Goal: Task Accomplishment & Management: Manage account settings

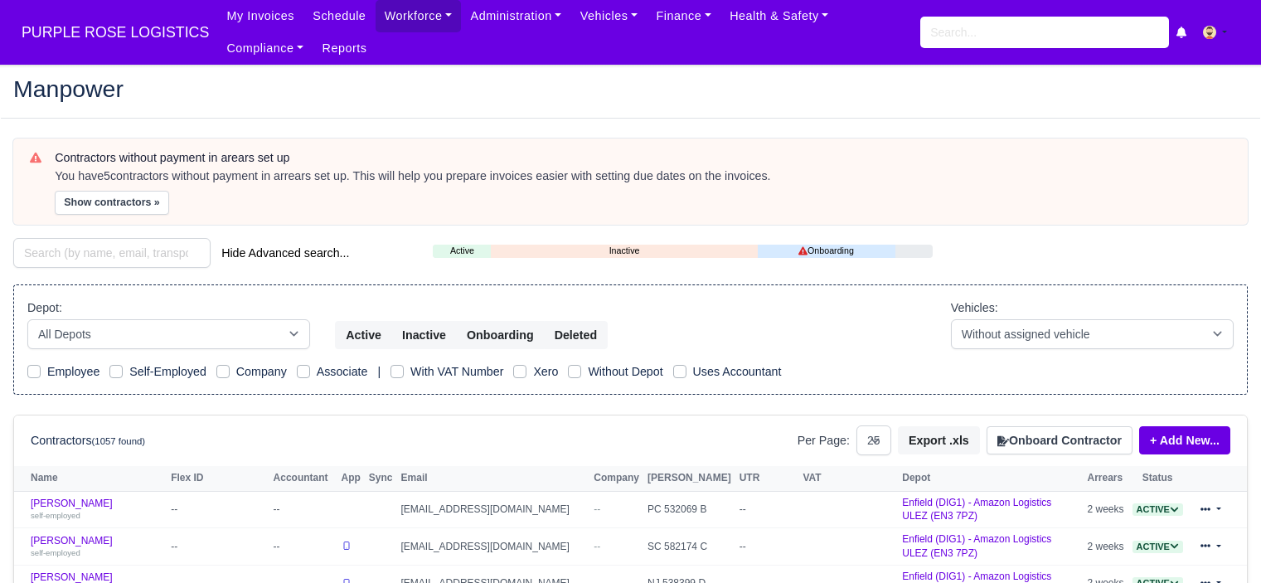
select select "25"
click at [975, 36] on input "search" at bounding box center [1044, 32] width 249 height 31
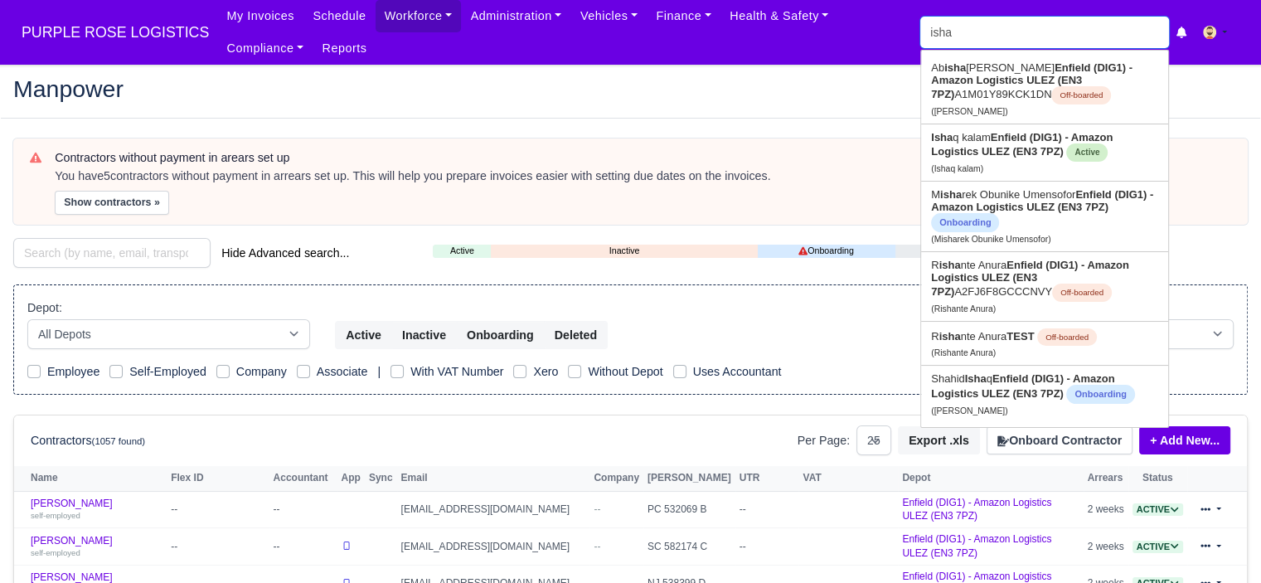
type input "ishaq"
type input "ishaq kalam"
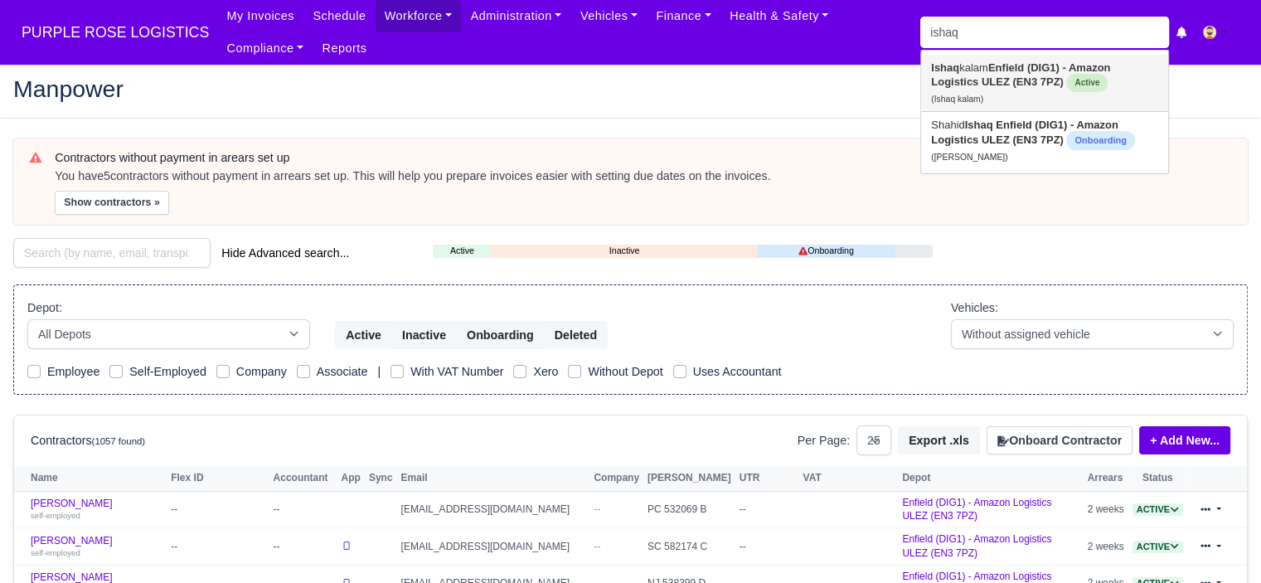
click at [989, 85] on strong "Enfield (DIG1) - Amazon Logistics ULEZ (EN3 7PZ)" at bounding box center [1020, 74] width 179 height 27
type input "Ishaq kalam"
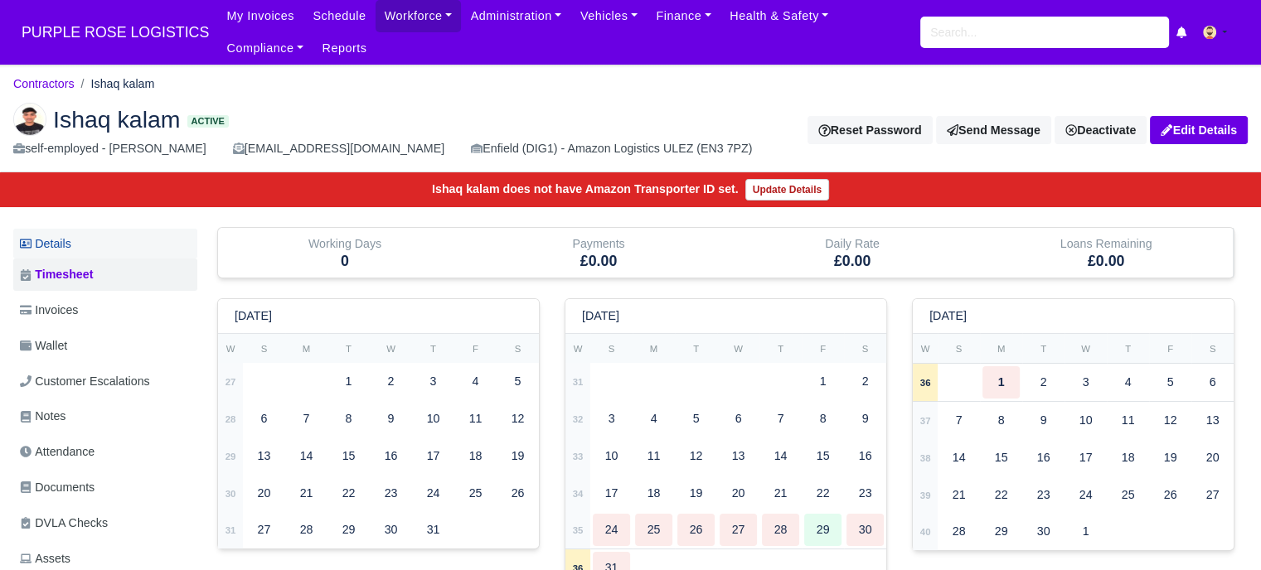
click at [75, 251] on link "Details" at bounding box center [105, 244] width 184 height 31
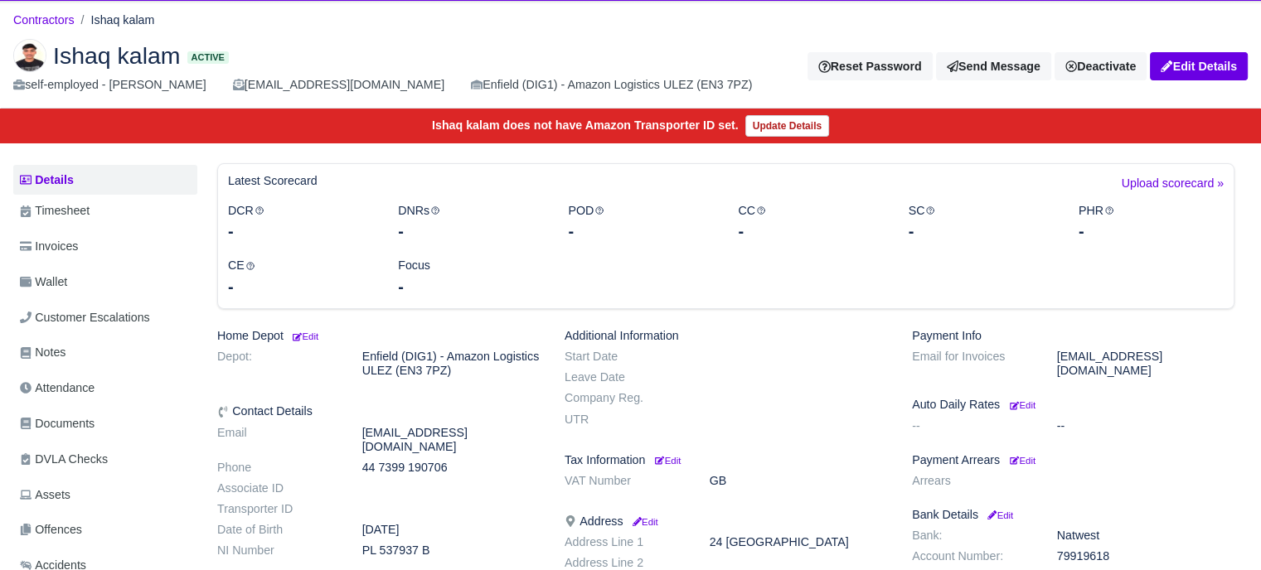
scroll to position [83, 0]
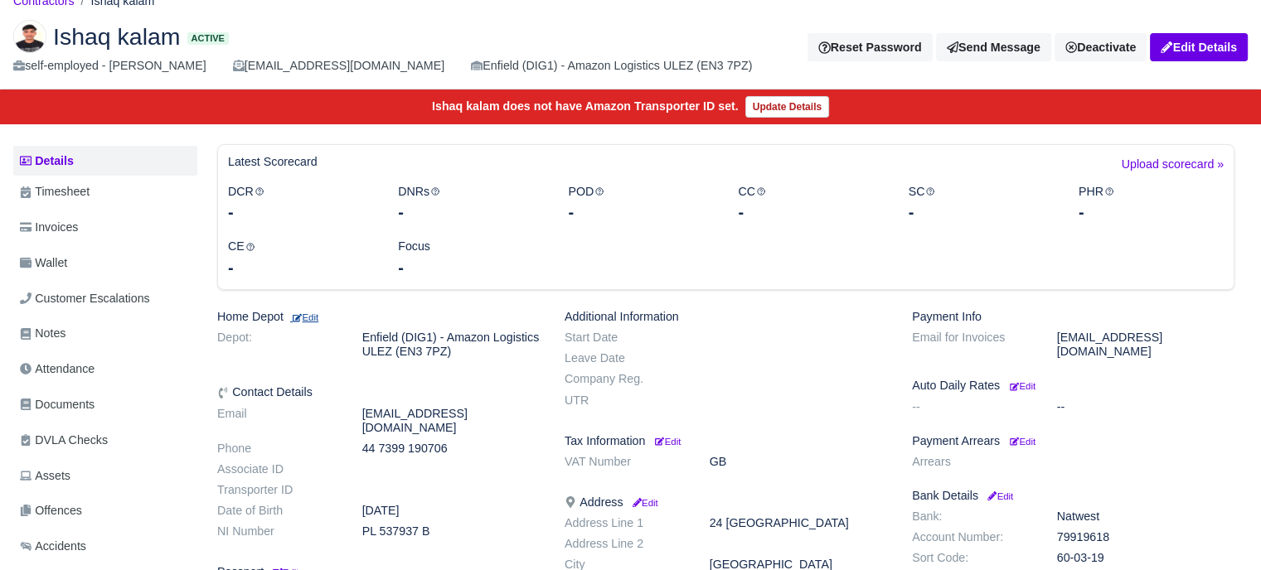
click at [312, 316] on small "Edit" at bounding box center [304, 318] width 28 height 10
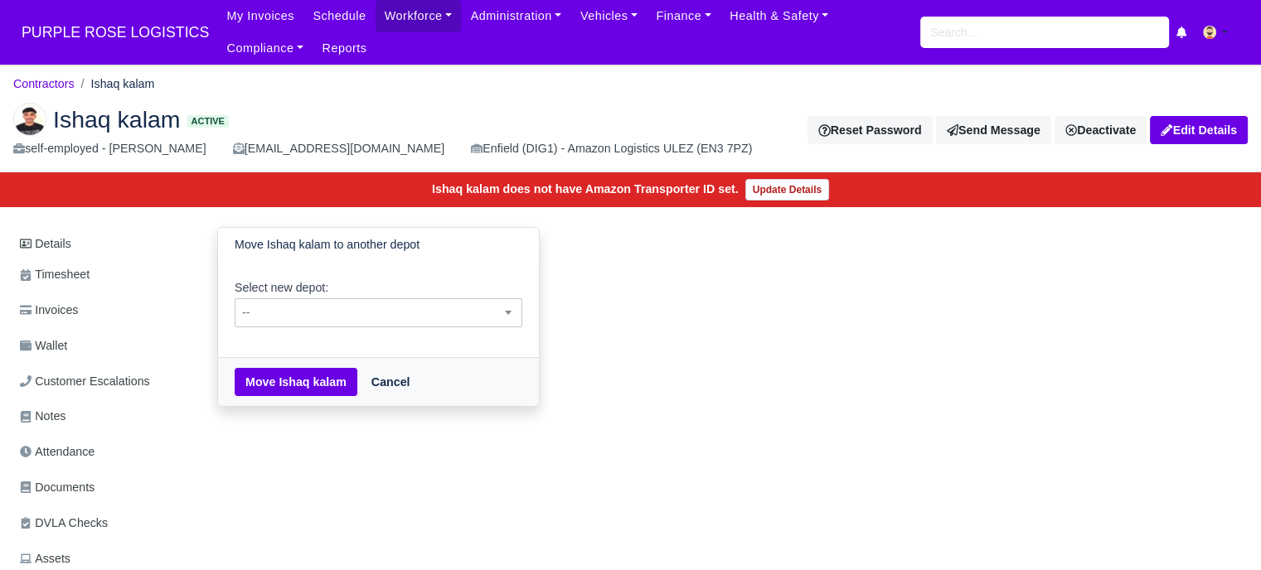
click at [491, 306] on span "--" at bounding box center [378, 313] width 286 height 21
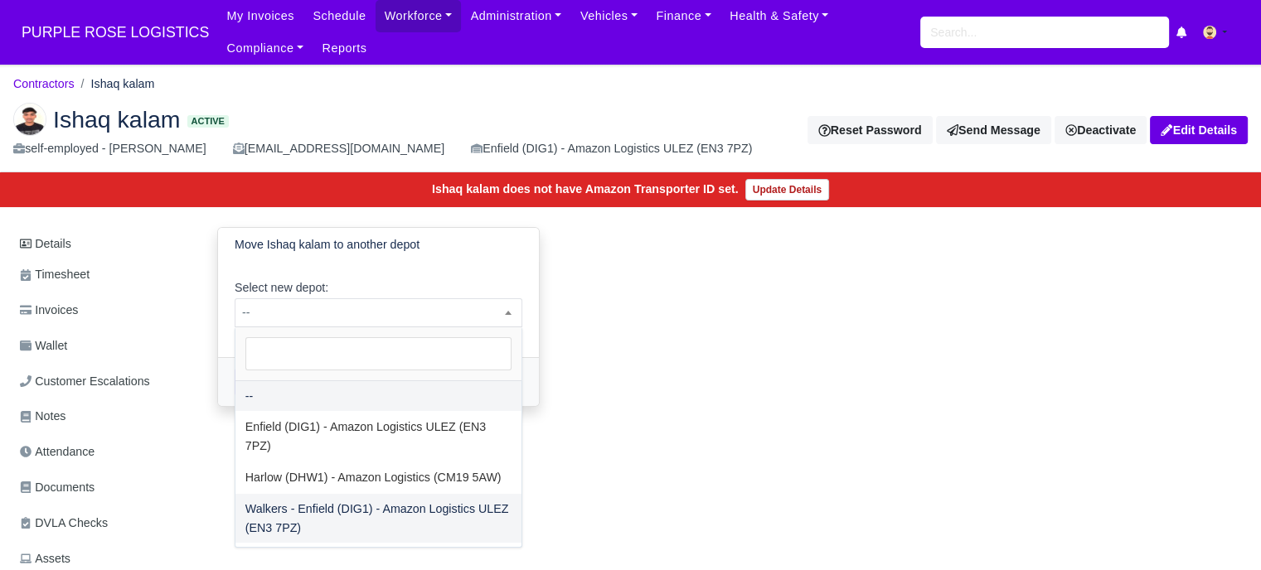
select select "5"
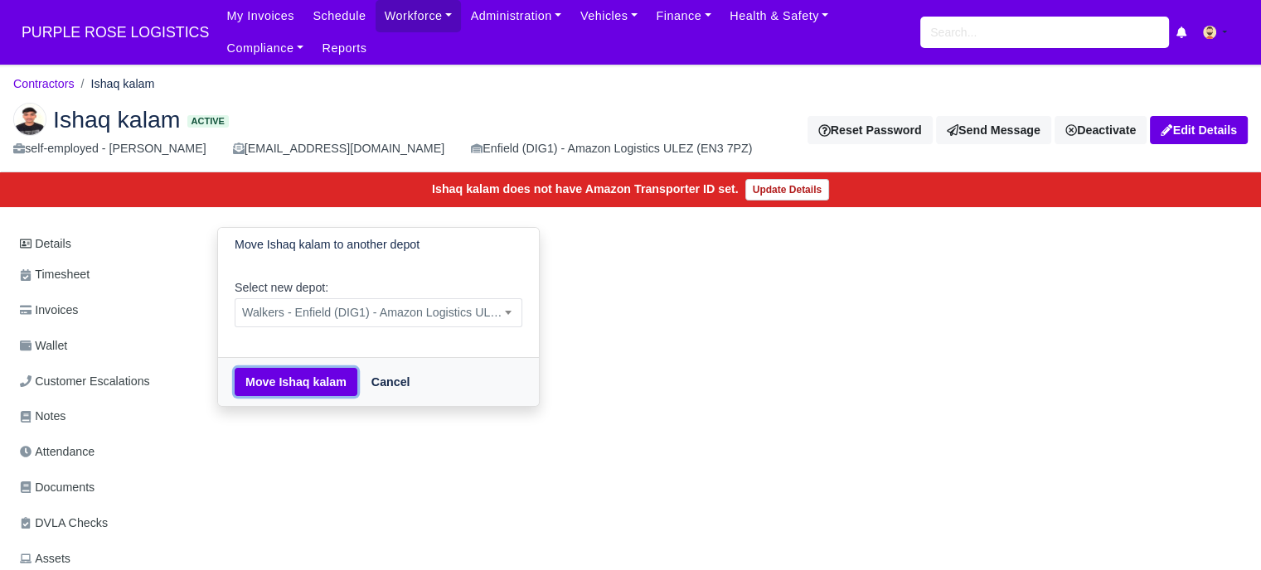
click at [304, 380] on button "Move Ishaq kalam" at bounding box center [296, 382] width 123 height 28
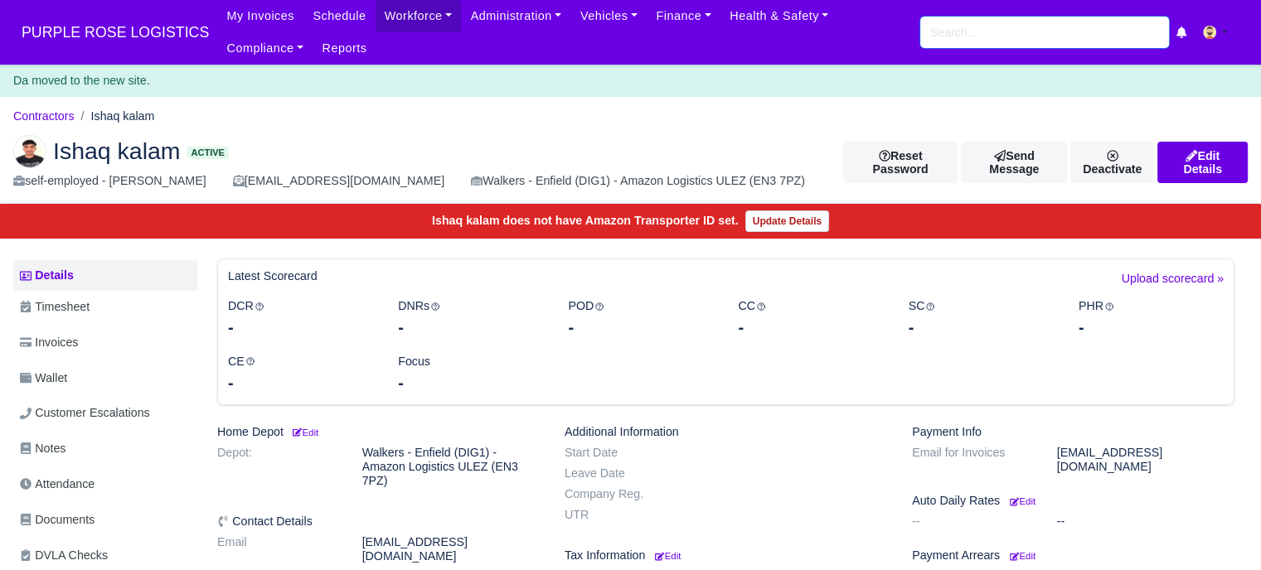
click at [1022, 38] on input "search" at bounding box center [1044, 32] width 249 height 31
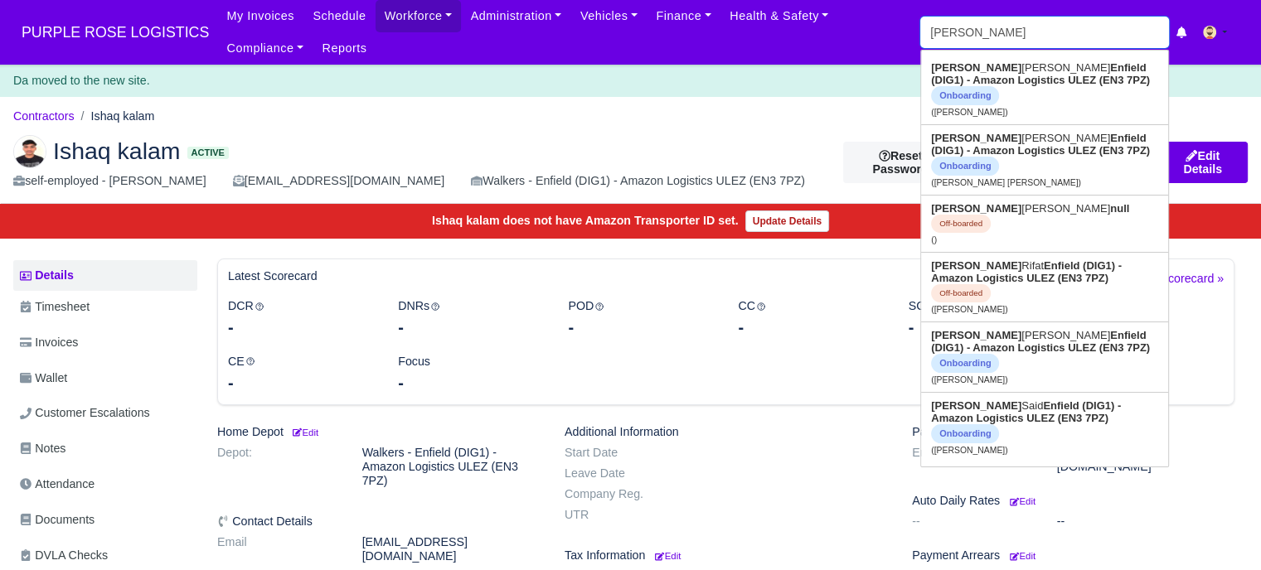
type input "mustafa k"
type input "mustafa ka"
type input "mustafa kara"
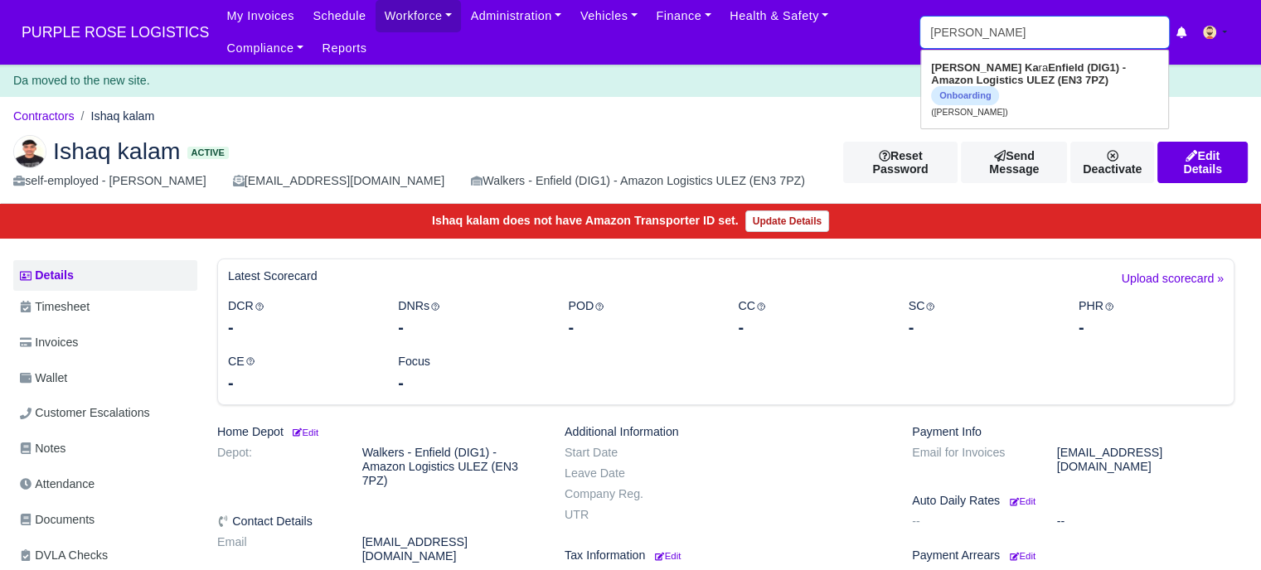
type input "mustafa kara"
click at [1008, 70] on strong "Enfield (DIG1) - Amazon Logistics ULEZ (EN3 7PZ)" at bounding box center [1042, 73] width 223 height 25
type input "[PERSON_NAME]"
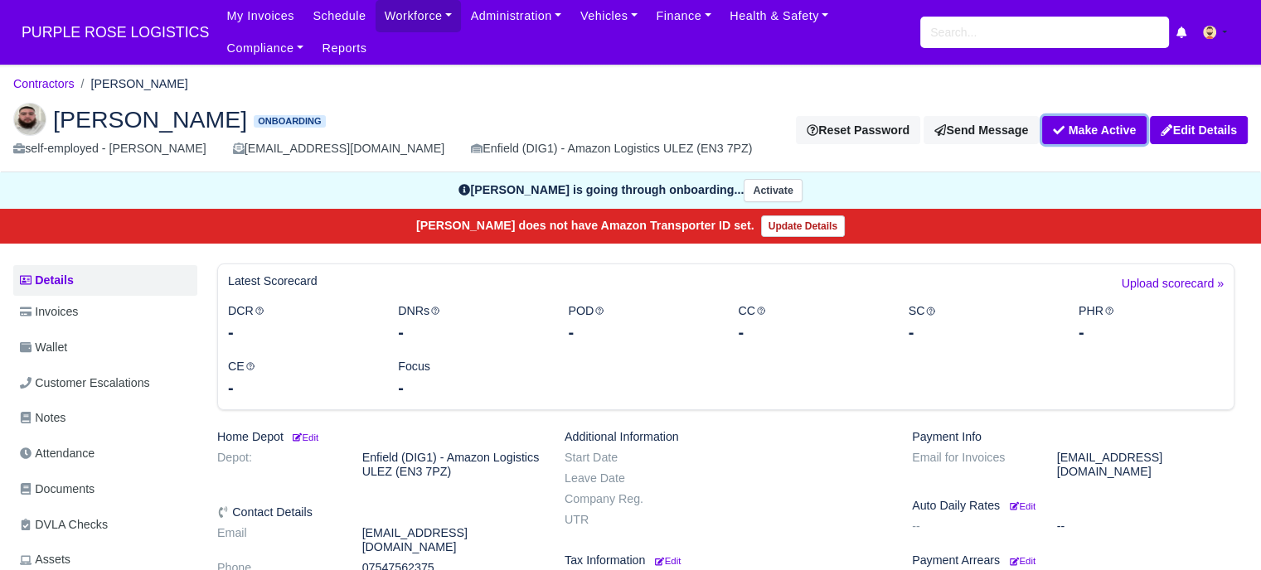
drag, startPoint x: 1112, startPoint y: 132, endPoint x: 931, endPoint y: 163, distance: 184.3
click at [931, 163] on div "Mustafa Kara Onboarding self-employed - Mustafa Kara muss46466@gmail.com Enfiel…" at bounding box center [630, 131] width 1259 height 83
click at [83, 488] on span "Documents" at bounding box center [57, 489] width 75 height 19
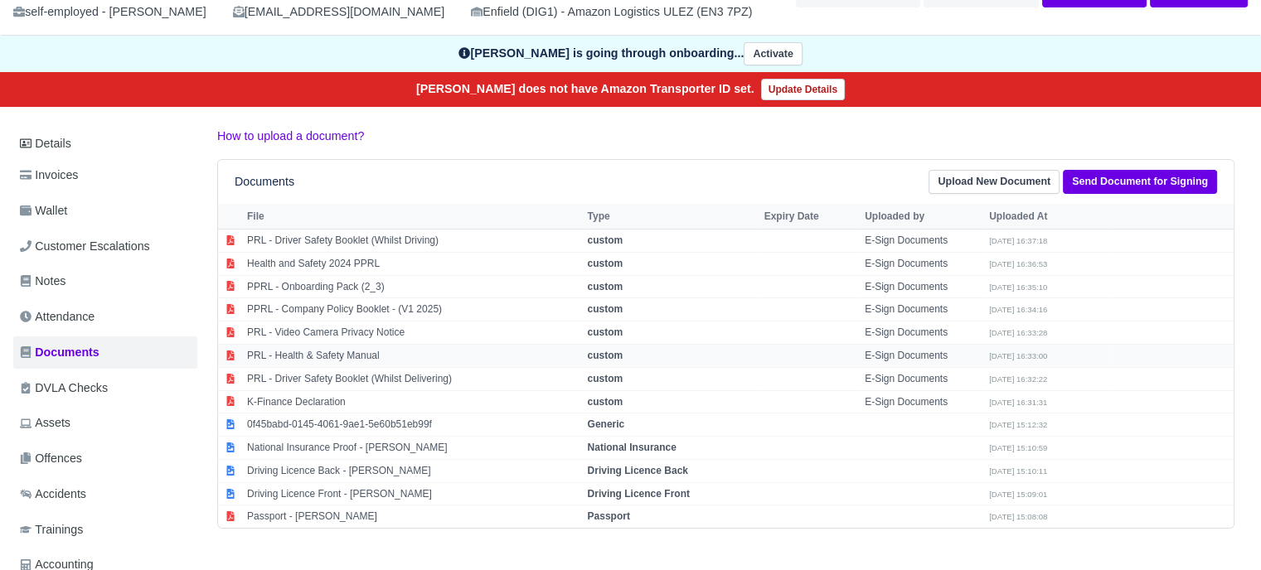
scroll to position [166, 0]
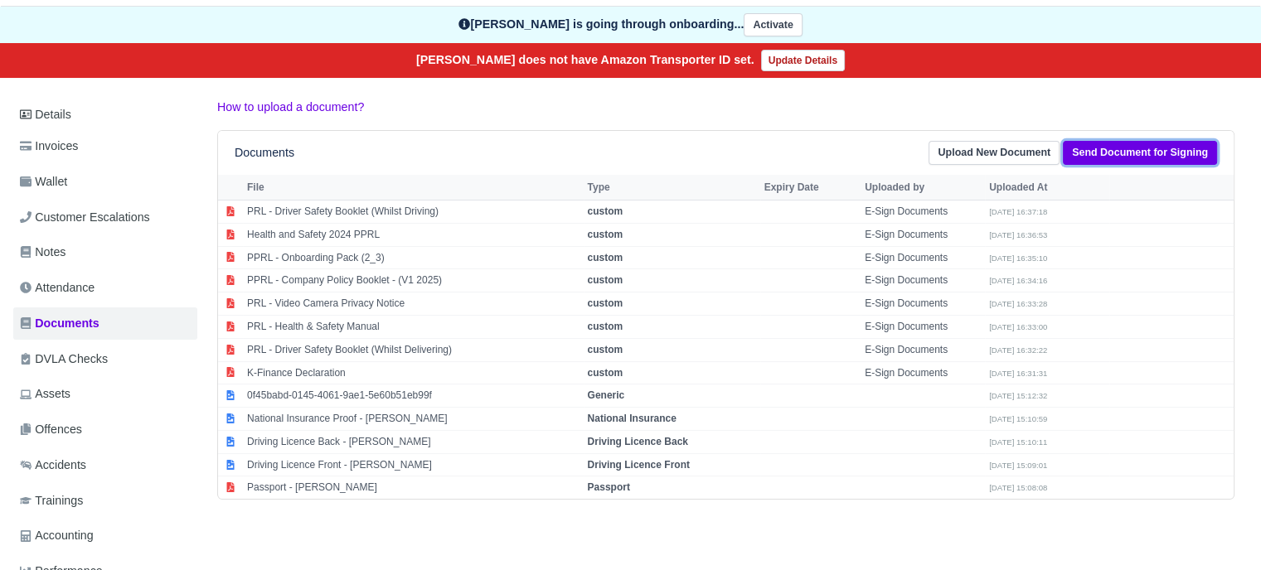
click at [1112, 148] on link "Send Document for Signing" at bounding box center [1140, 153] width 154 height 24
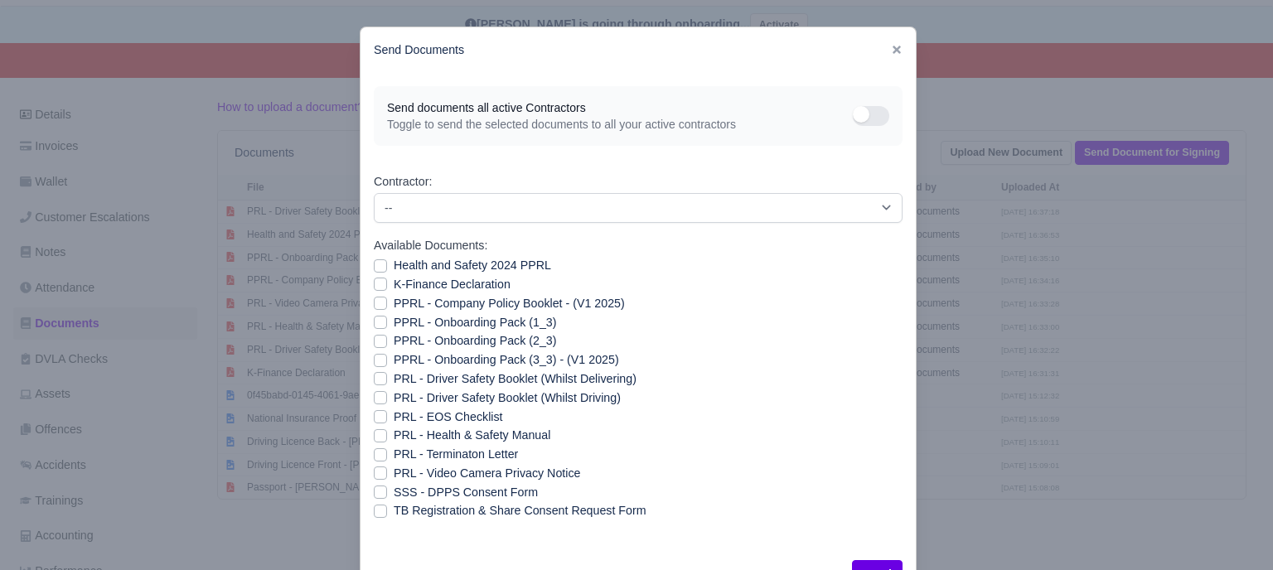
click at [394, 325] on label "PPRL - Onboarding Pack (1_3)" at bounding box center [475, 322] width 162 height 19
click at [374, 325] on input "PPRL - Onboarding Pack (1_3)" at bounding box center [380, 319] width 13 height 13
checkbox input "true"
click at [394, 361] on label "PPRL - Onboarding Pack (3_3) - (V1 2025)" at bounding box center [506, 360] width 225 height 19
click at [374, 361] on input "PPRL - Onboarding Pack (3_3) - (V1 2025)" at bounding box center [380, 357] width 13 height 13
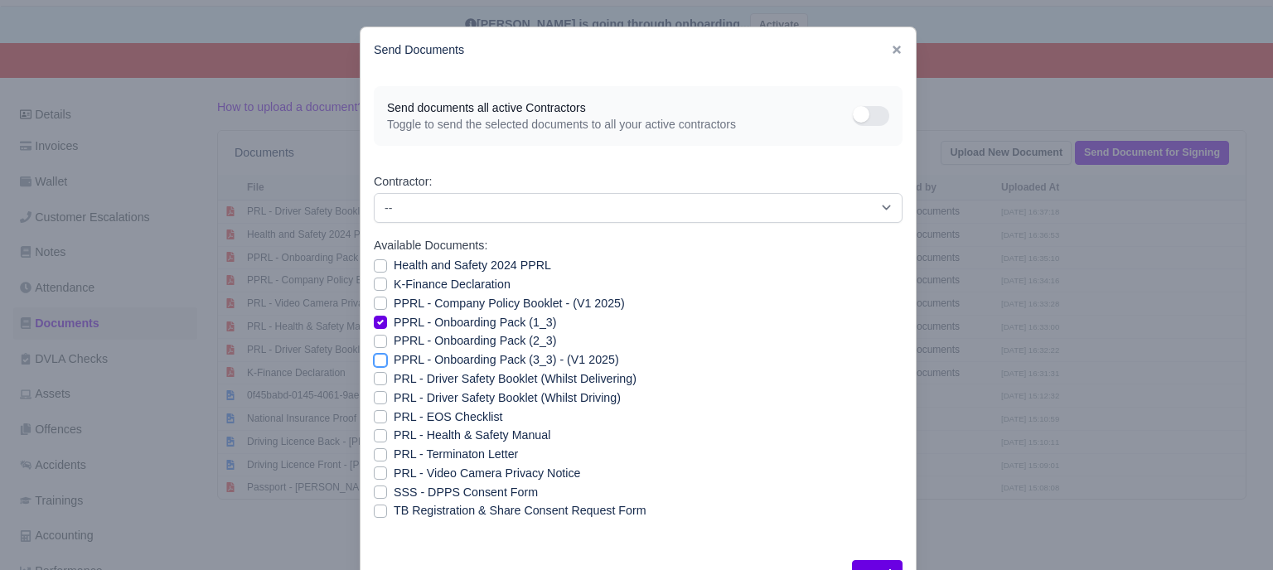
checkbox input "true"
click at [894, 54] on icon at bounding box center [897, 50] width 12 height 12
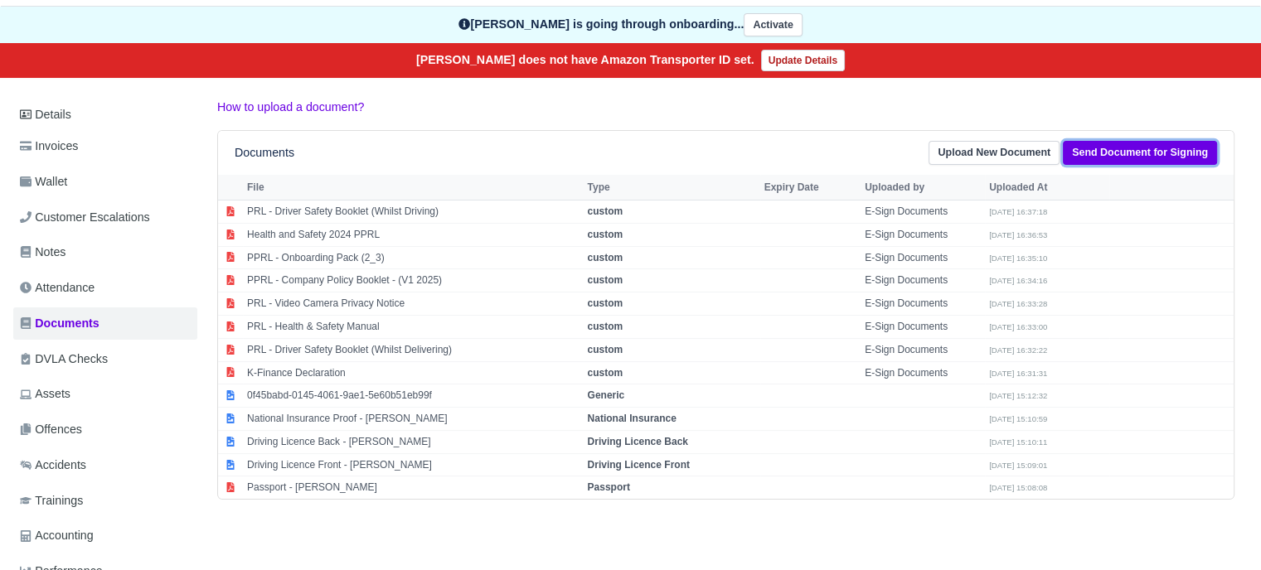
click at [1128, 147] on link "Send Document for Signing" at bounding box center [1140, 153] width 154 height 24
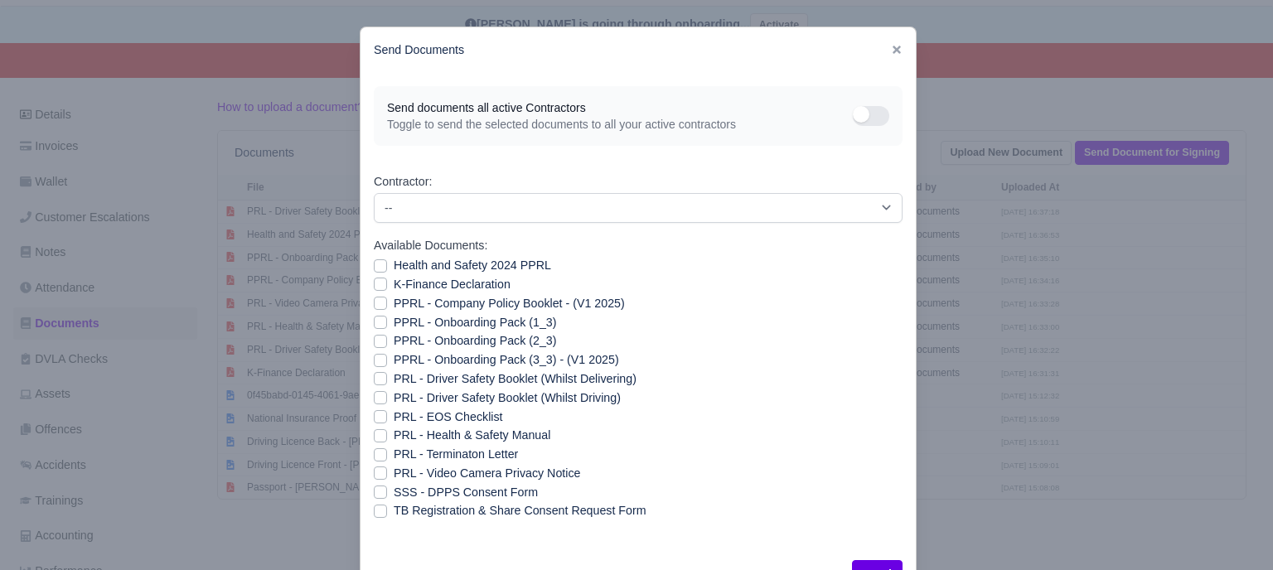
click at [394, 320] on label "PPRL - Onboarding Pack (1_3)" at bounding box center [475, 322] width 162 height 19
click at [374, 320] on input "PPRL - Onboarding Pack (1_3)" at bounding box center [380, 319] width 13 height 13
checkbox input "true"
click at [394, 361] on label "PPRL - Onboarding Pack (3_3) - (V1 2025)" at bounding box center [506, 360] width 225 height 19
click at [375, 361] on input "PPRL - Onboarding Pack (3_3) - (V1 2025)" at bounding box center [380, 357] width 13 height 13
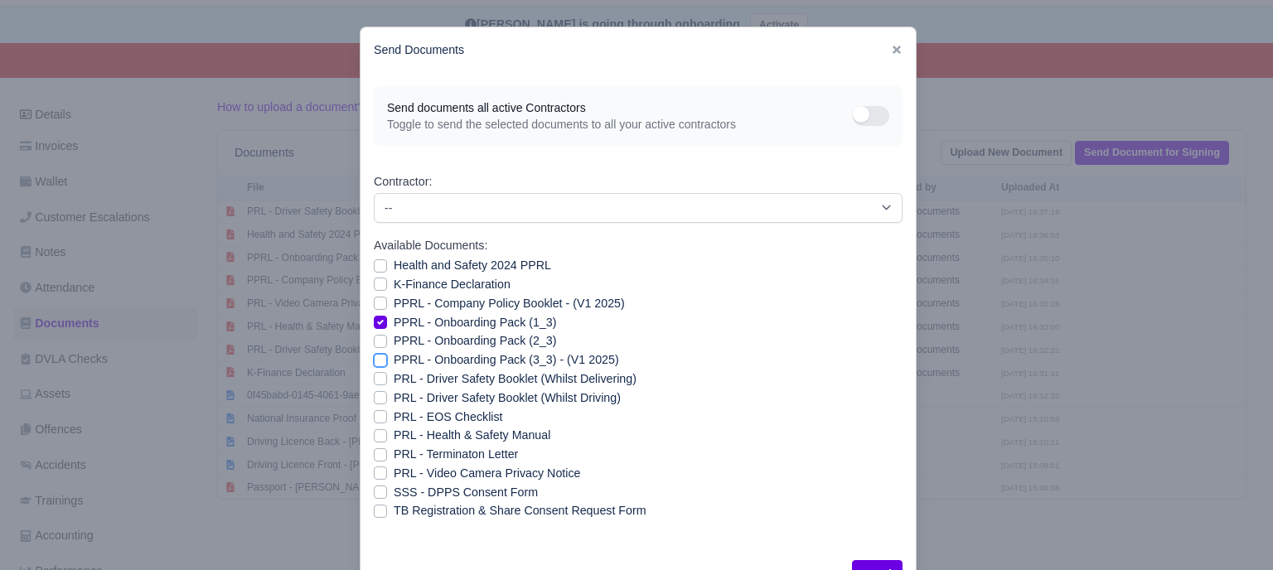
checkbox input "true"
click at [880, 563] on button "Send" at bounding box center [877, 574] width 51 height 28
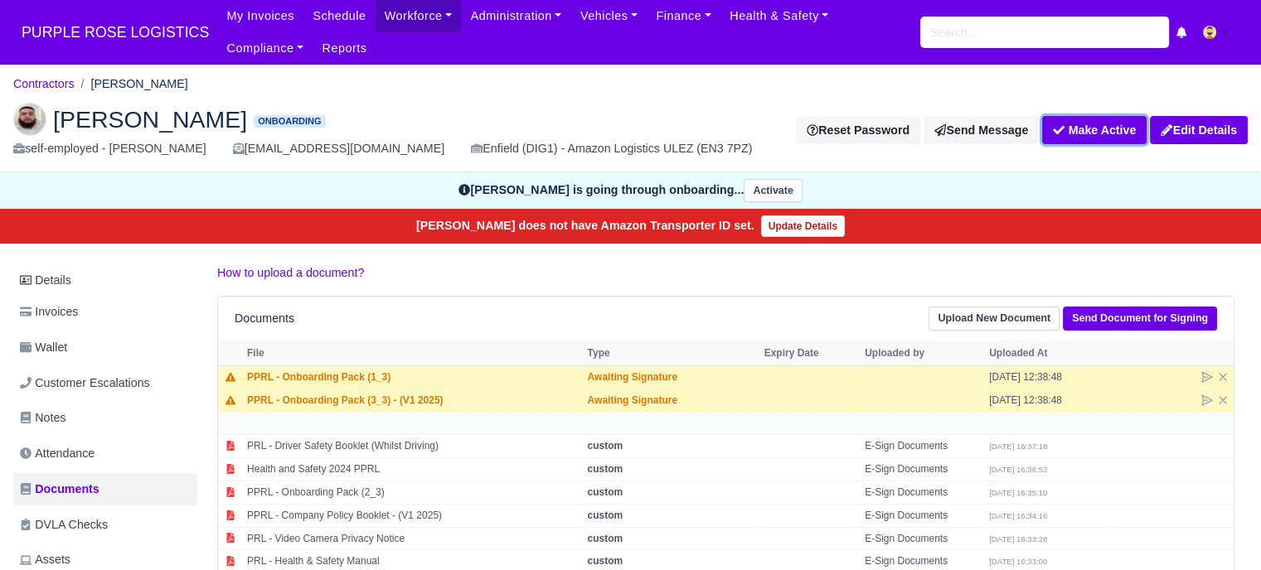
click at [1072, 121] on button "Make Active" at bounding box center [1094, 130] width 104 height 28
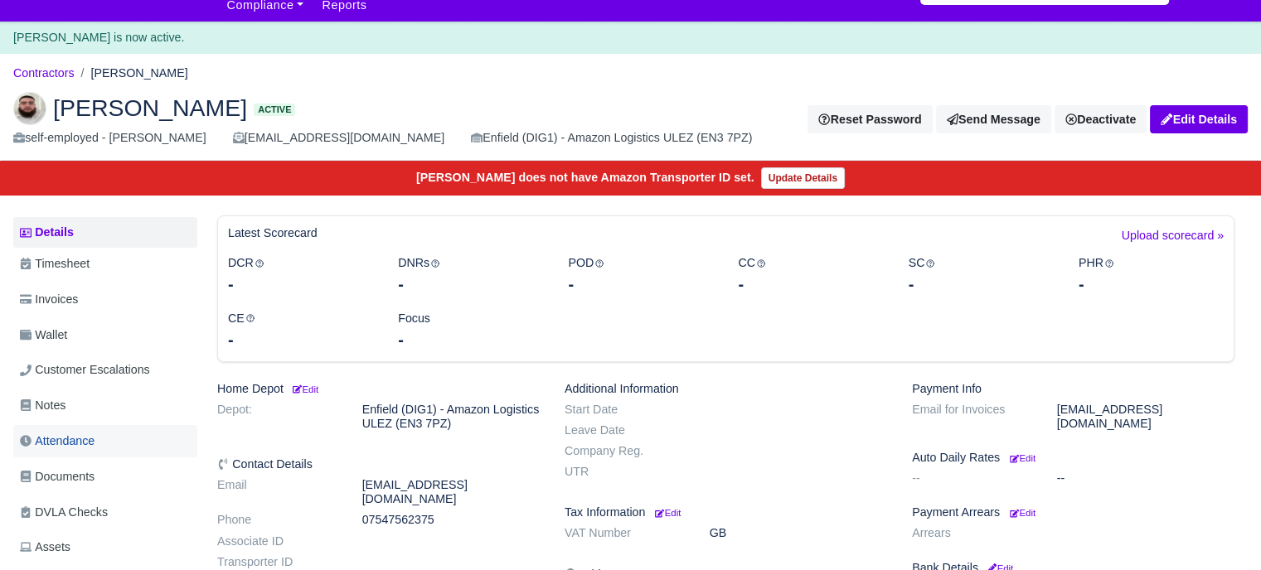
scroll to position [83, 0]
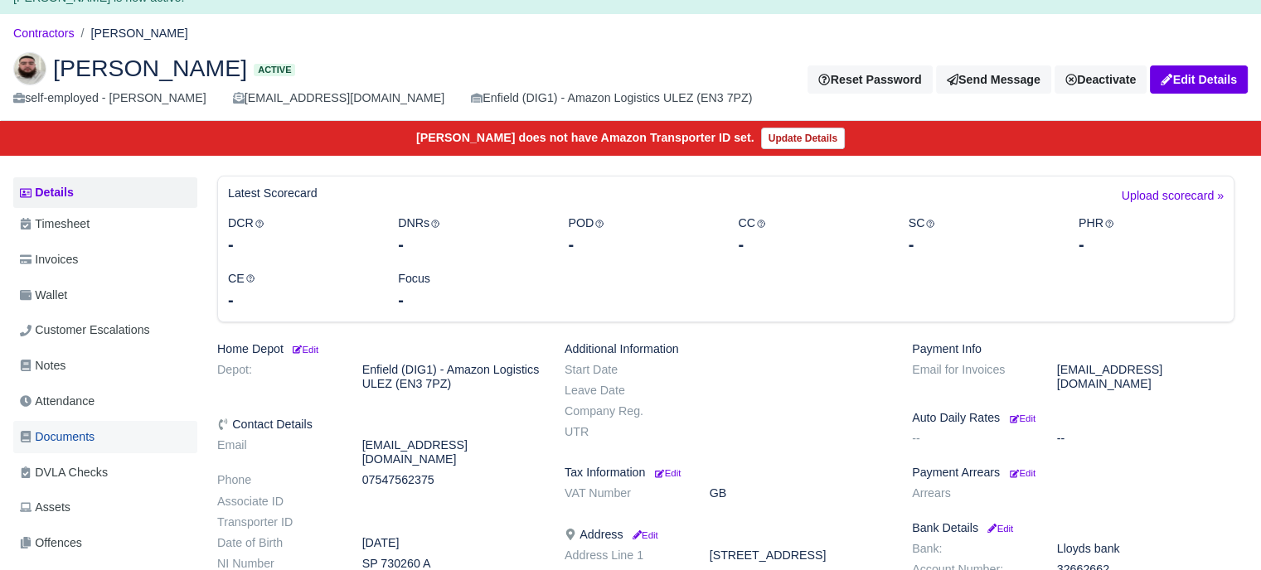
click at [92, 440] on span "Documents" at bounding box center [57, 437] width 75 height 19
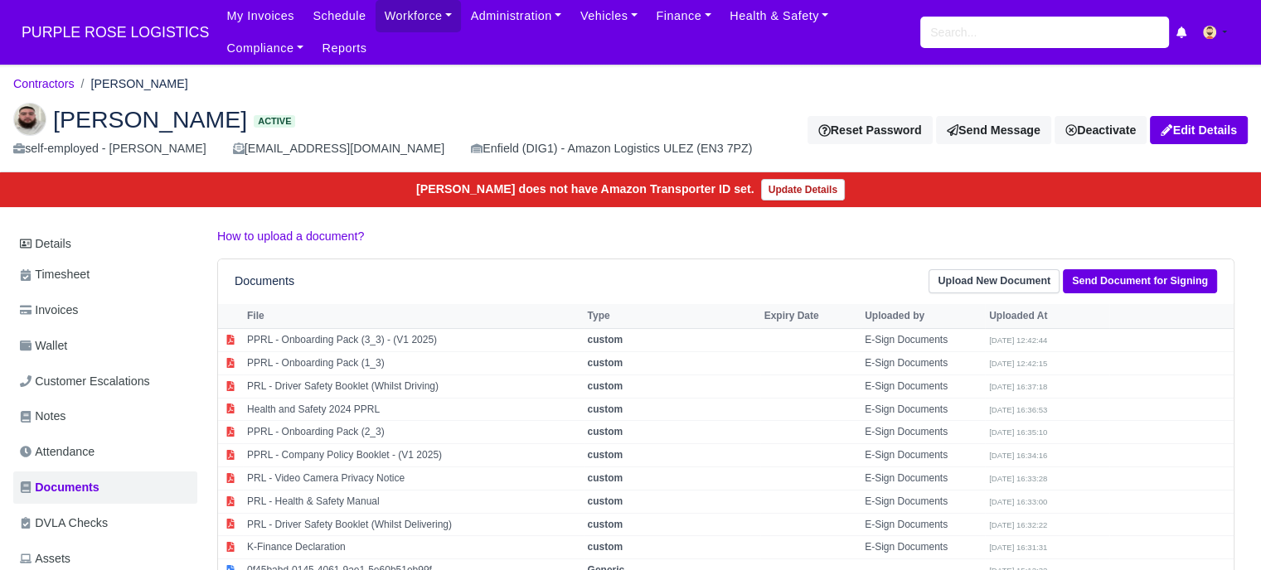
click at [699, 218] on main "Contractors [PERSON_NAME] [PERSON_NAME] Active self-employed - [PERSON_NAME] [E…" at bounding box center [630, 453] width 1261 height 736
